Goal: Check status: Check status

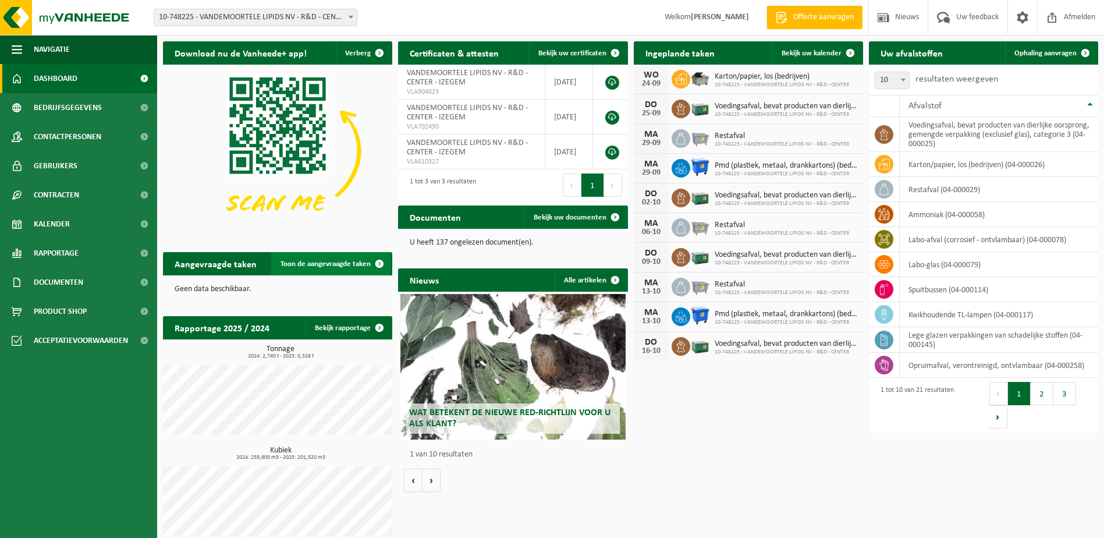
click at [378, 262] on span at bounding box center [379, 263] width 23 height 23
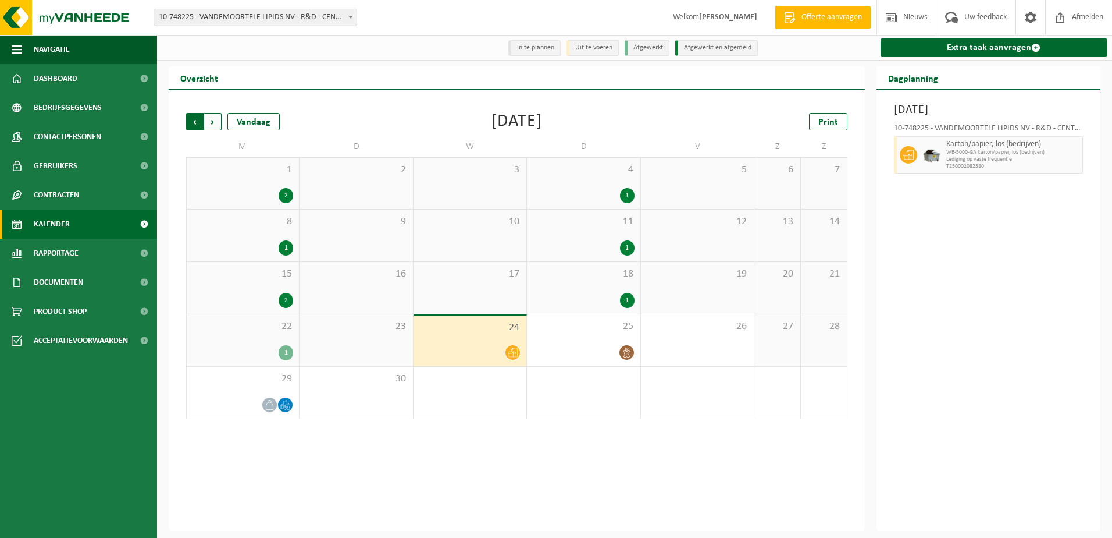
click at [213, 123] on span "Volgende" at bounding box center [212, 121] width 17 height 17
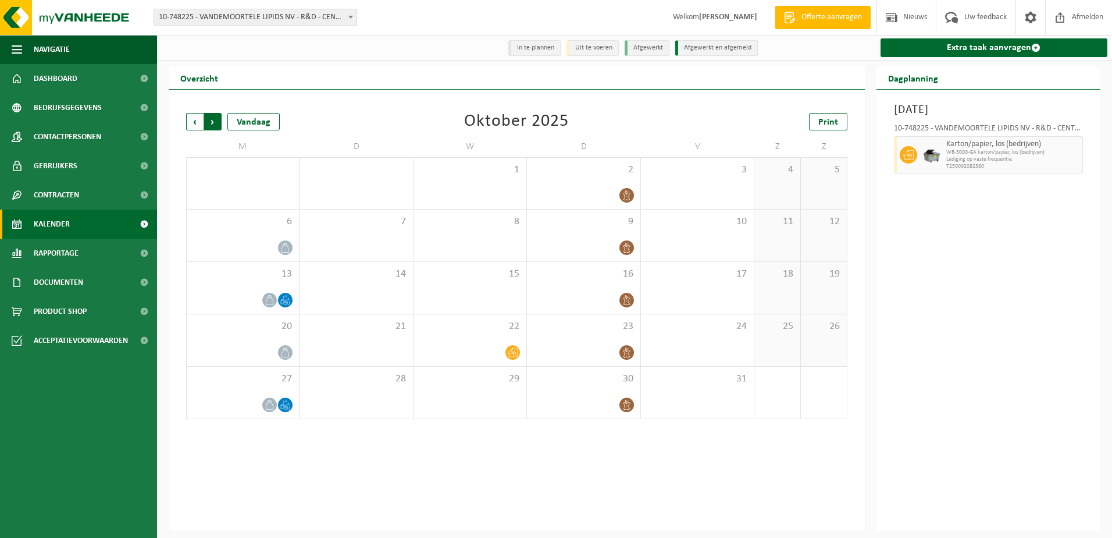
click at [199, 122] on span "Vorige" at bounding box center [194, 121] width 17 height 17
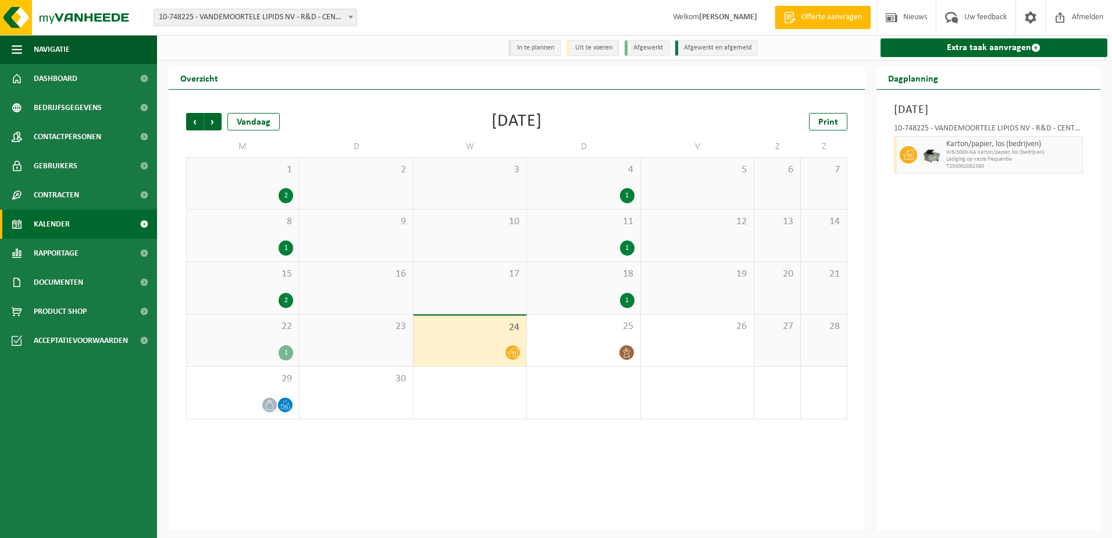
click at [708, 470] on div "Vorige Volgende Vandaag [DATE] Print M D W D V Z Z 1 2 2 3 4 1 5 6 7 8 1 9 10 1…" at bounding box center [517, 310] width 696 height 441
